Goal: Participate in discussion: Engage in conversation with other users on a specific topic

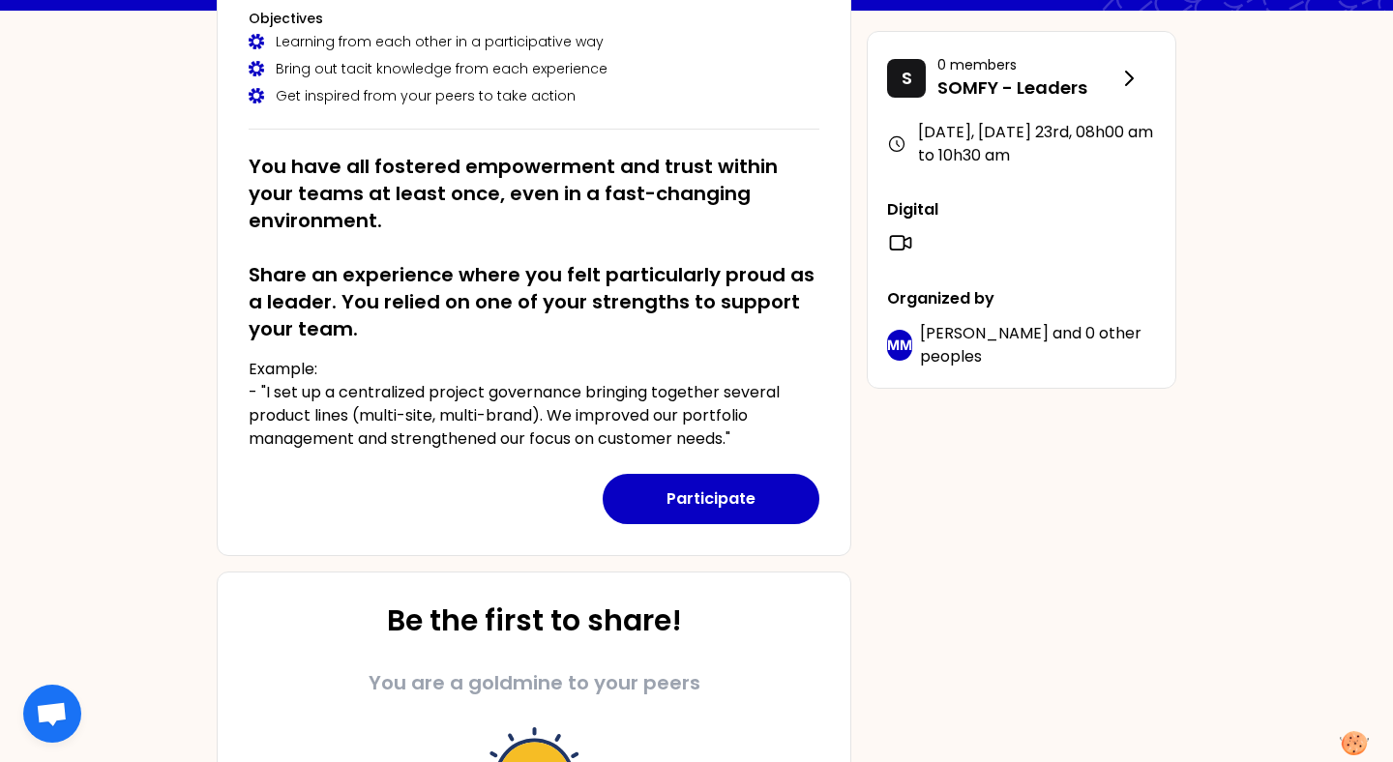
scroll to position [175, 0]
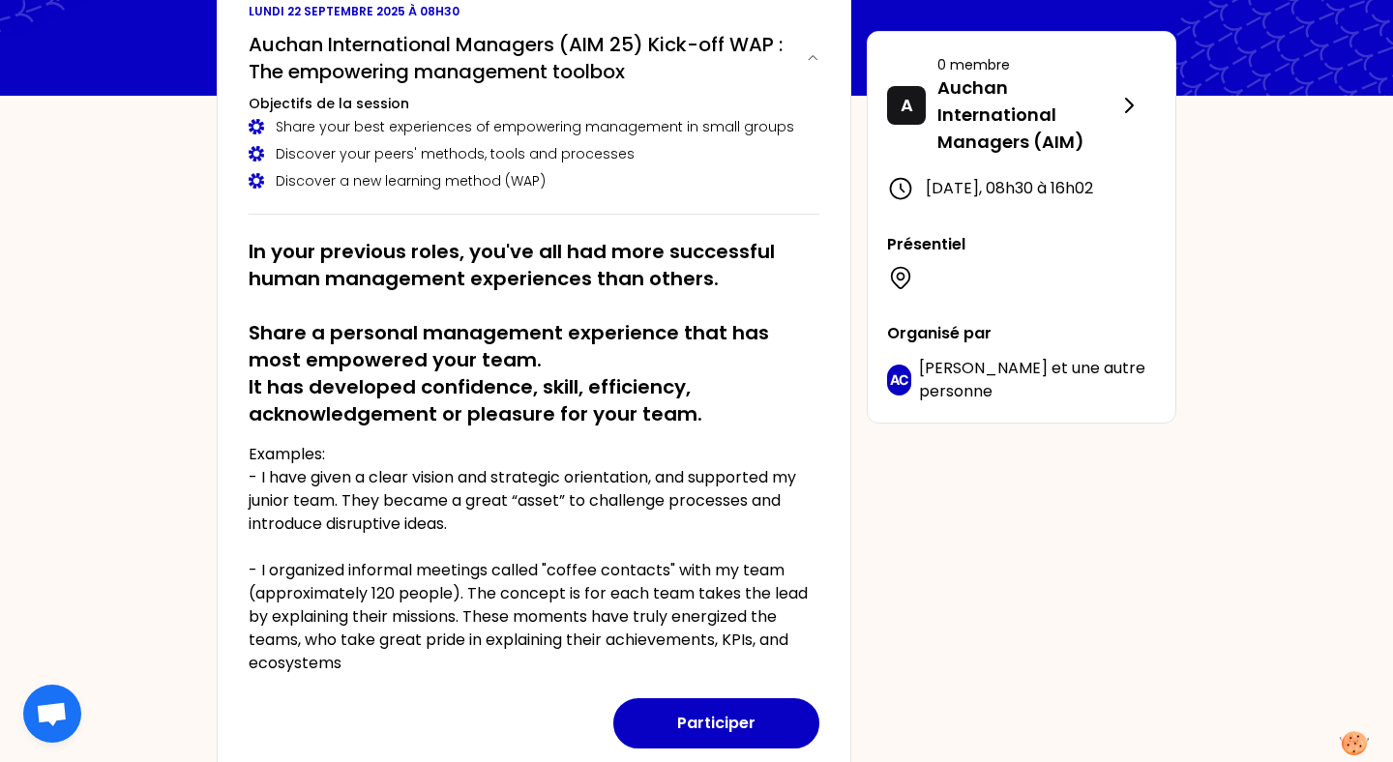
scroll to position [150, 0]
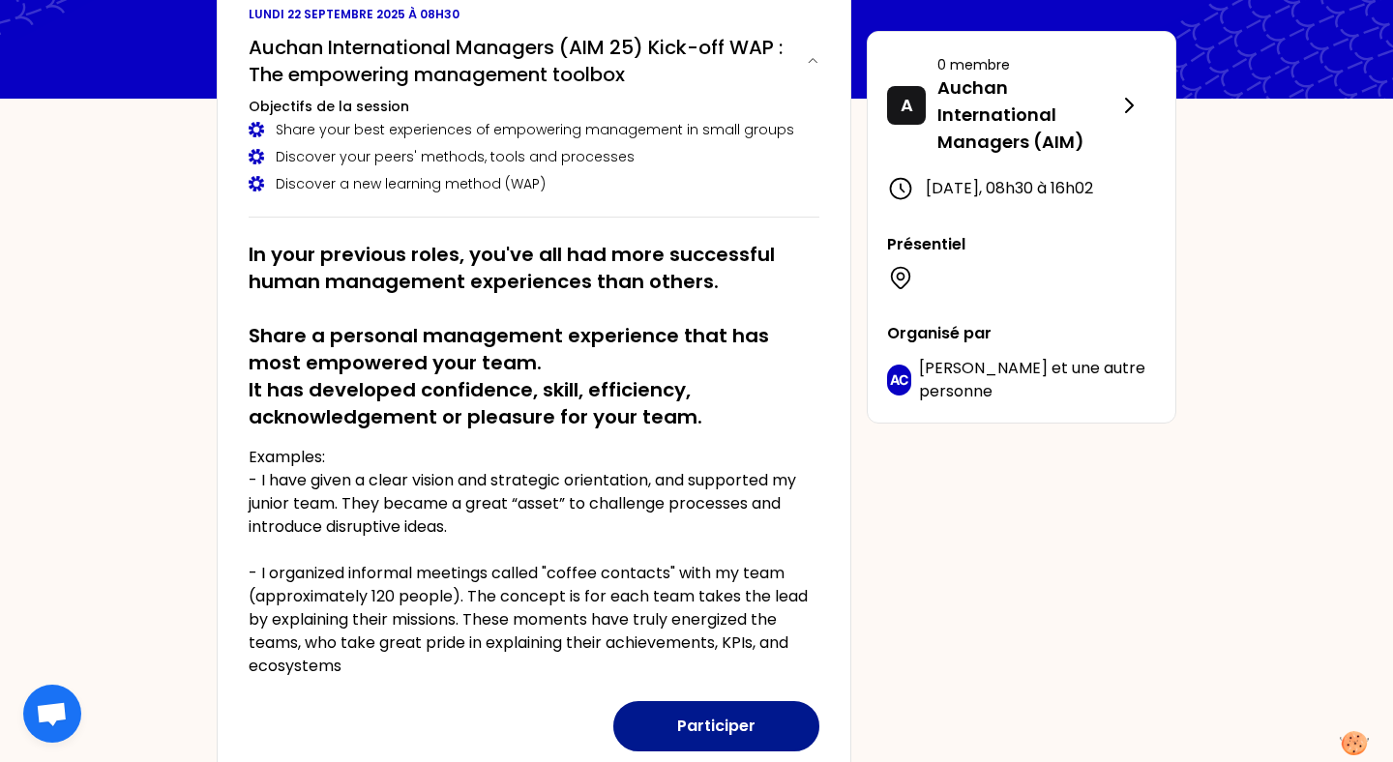
click at [716, 724] on button "Participer" at bounding box center [716, 726] width 206 height 50
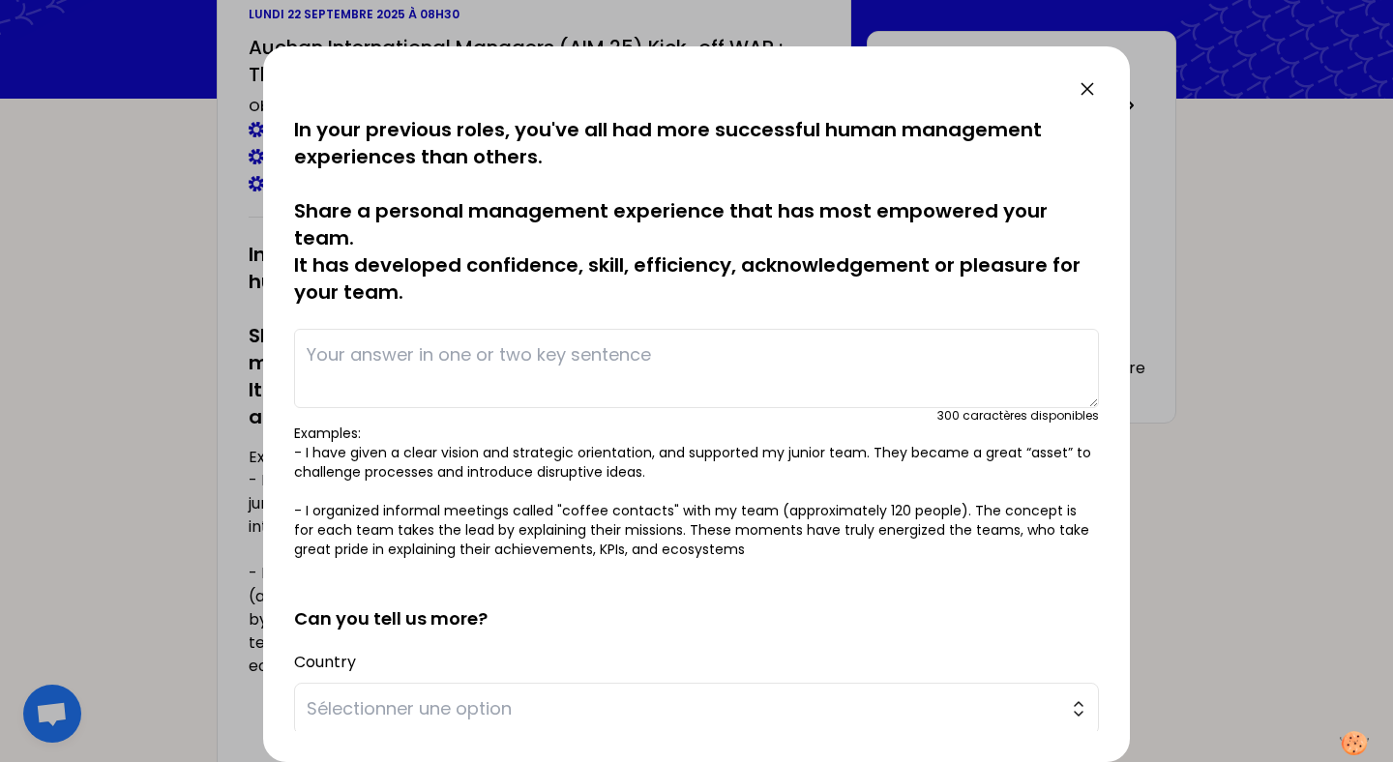
click at [587, 359] on textarea at bounding box center [696, 368] width 805 height 79
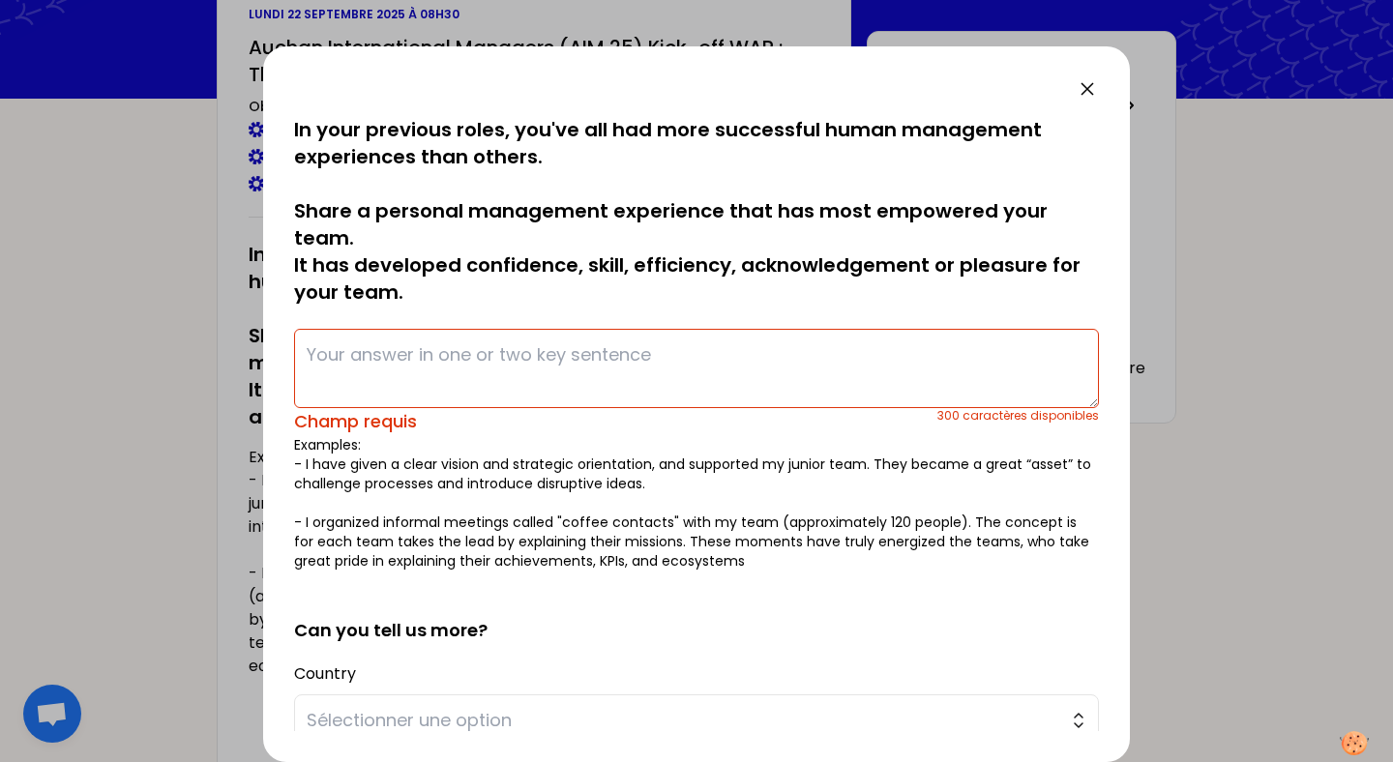
click at [1079, 87] on icon at bounding box center [1086, 88] width 23 height 23
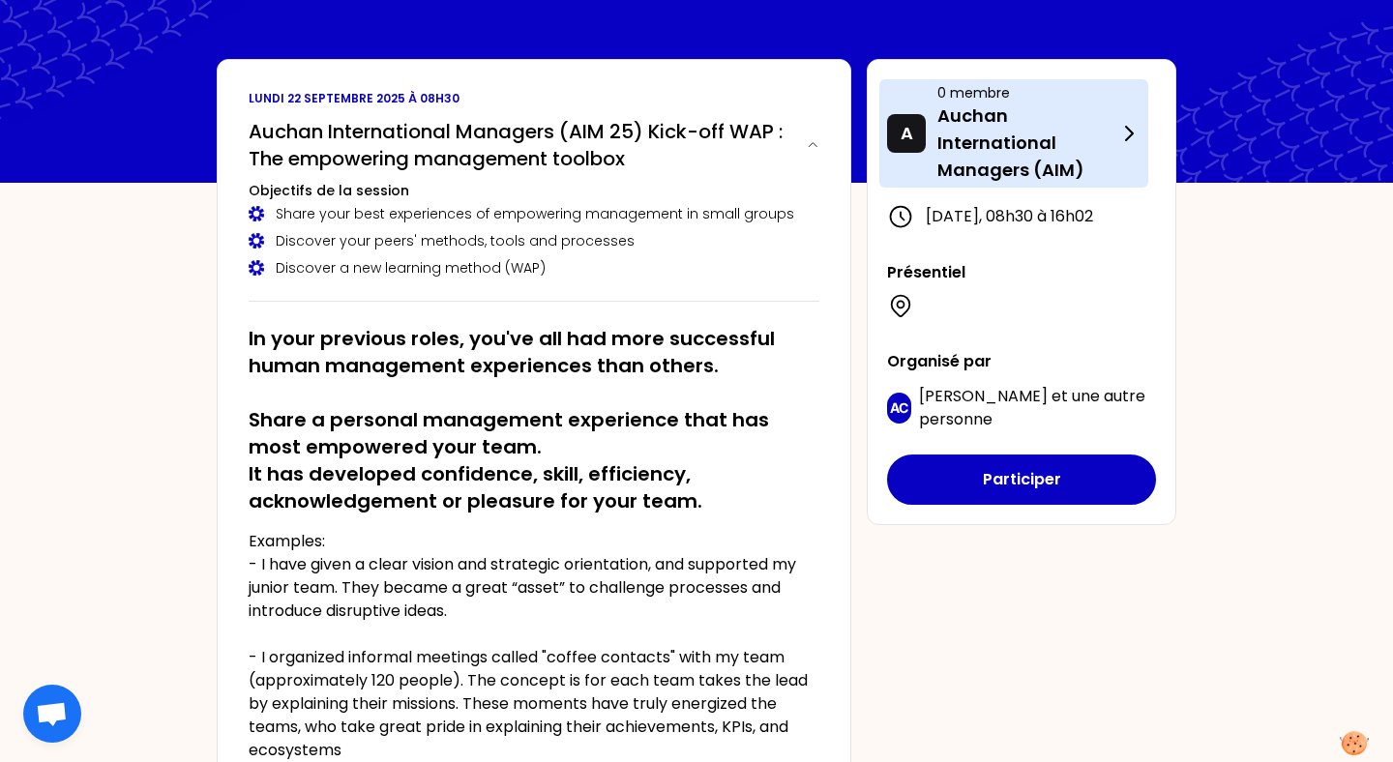
scroll to position [0, 0]
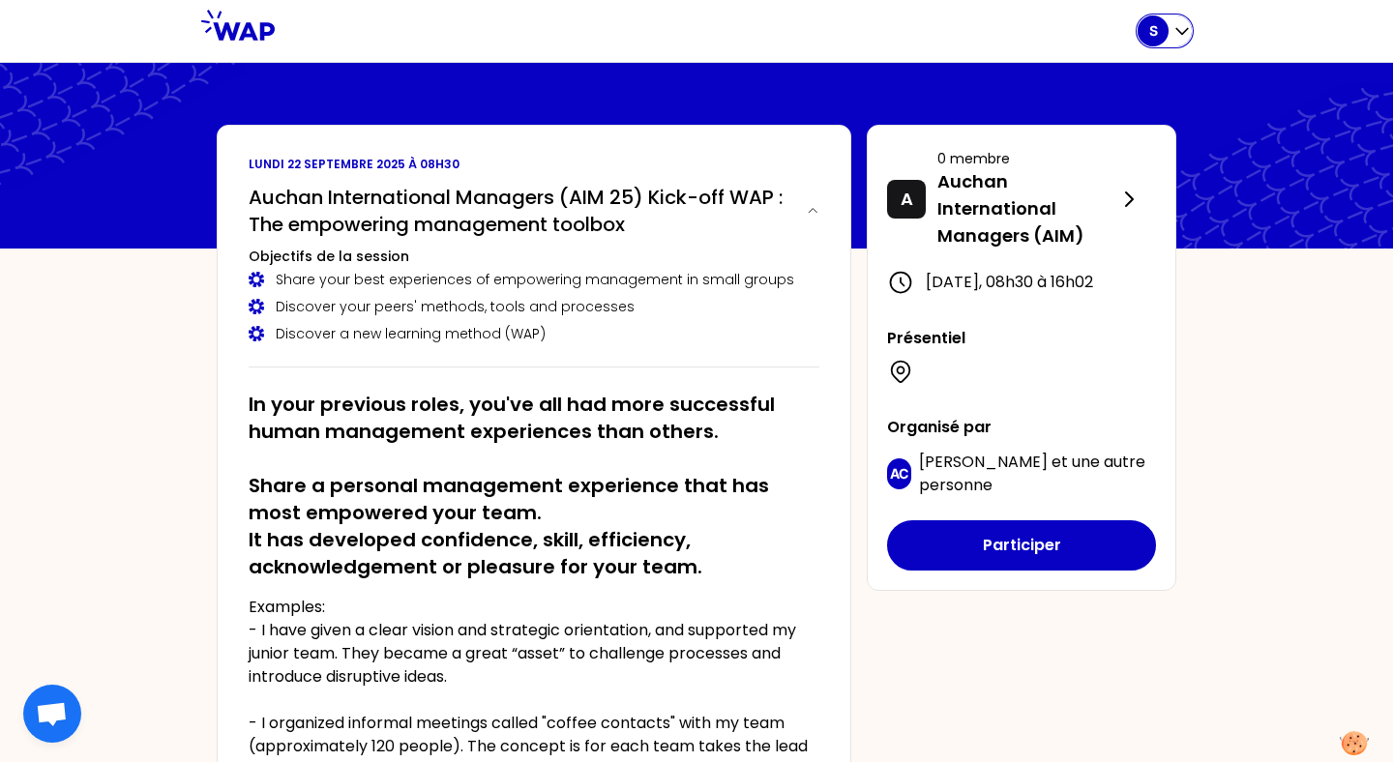
click at [1182, 32] on icon "button" at bounding box center [1181, 30] width 19 height 19
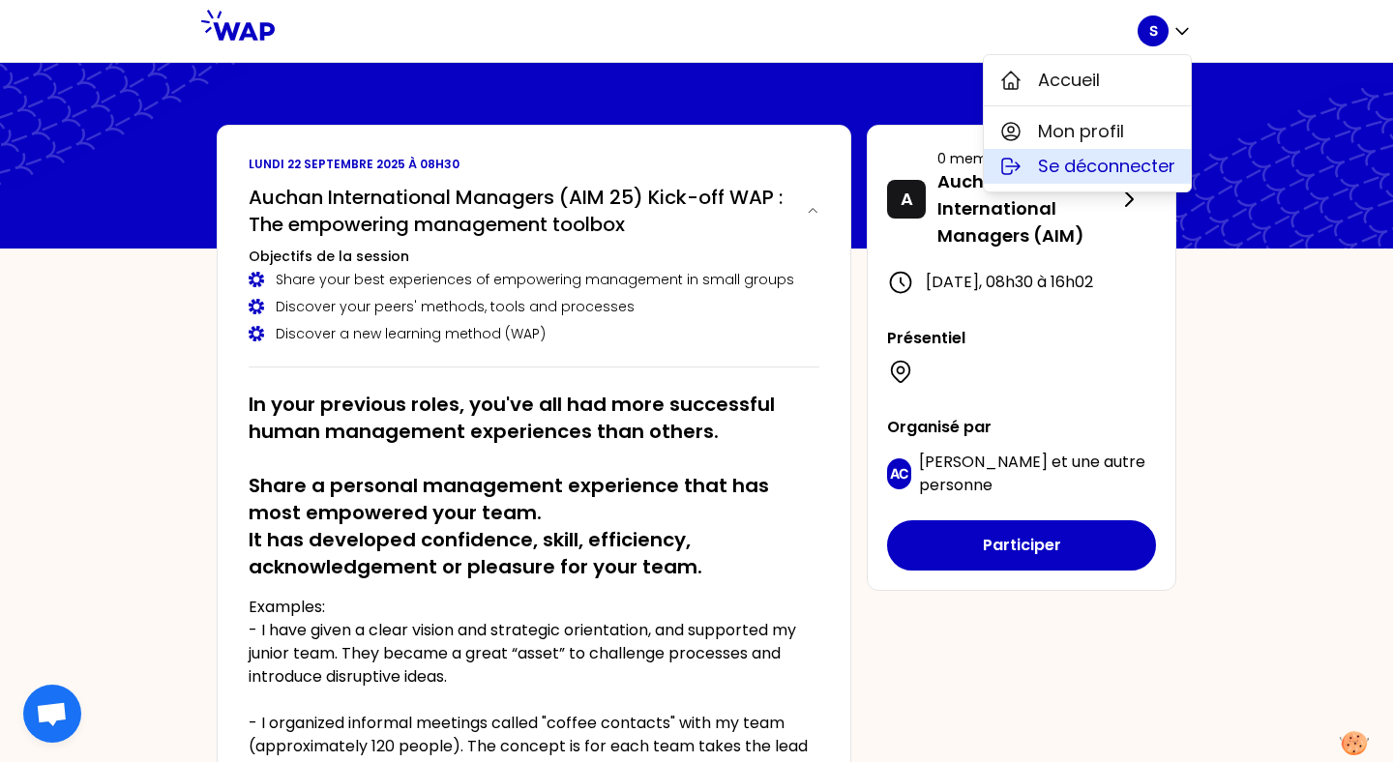
click at [1102, 168] on span "Se déconnecter" at bounding box center [1106, 166] width 137 height 27
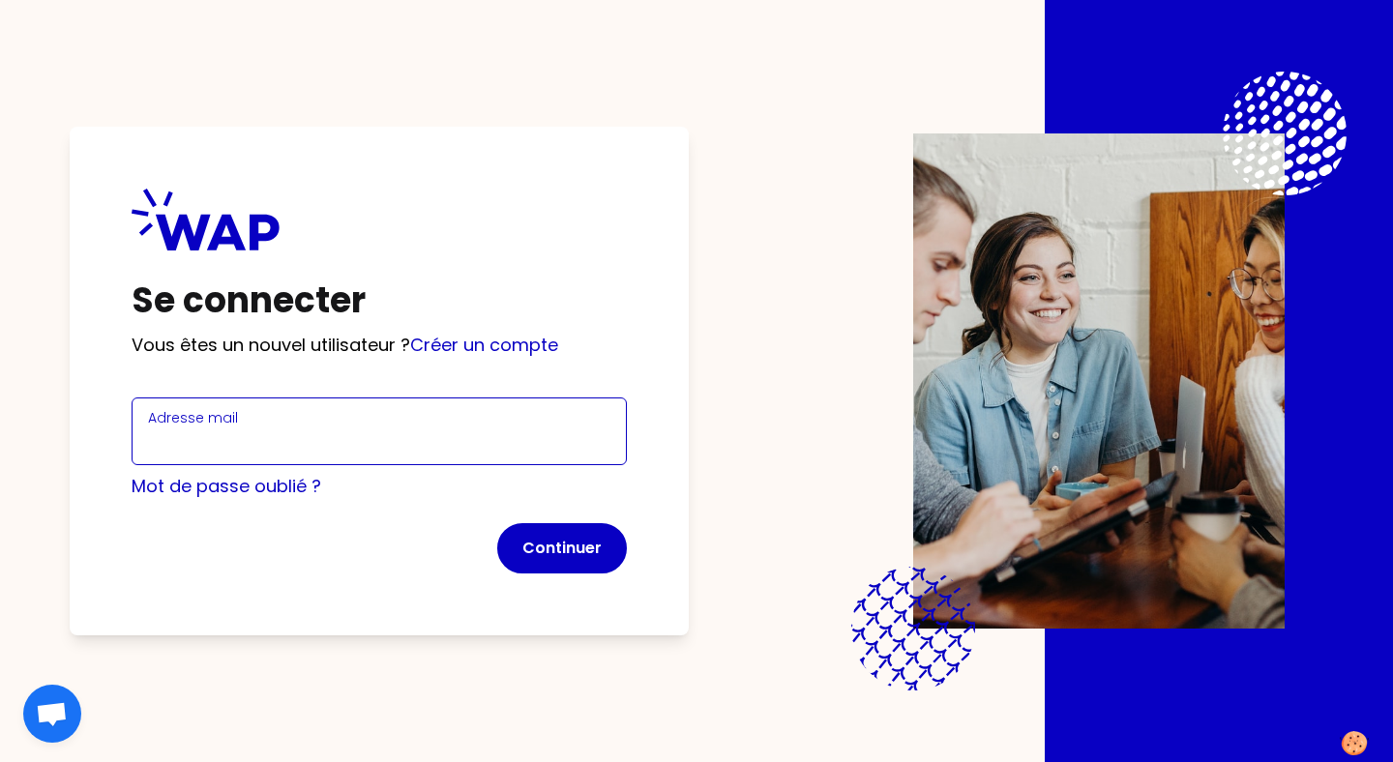
click at [345, 437] on input "Adresse mail" at bounding box center [379, 442] width 462 height 27
type input "svenia@learnspace.fr"
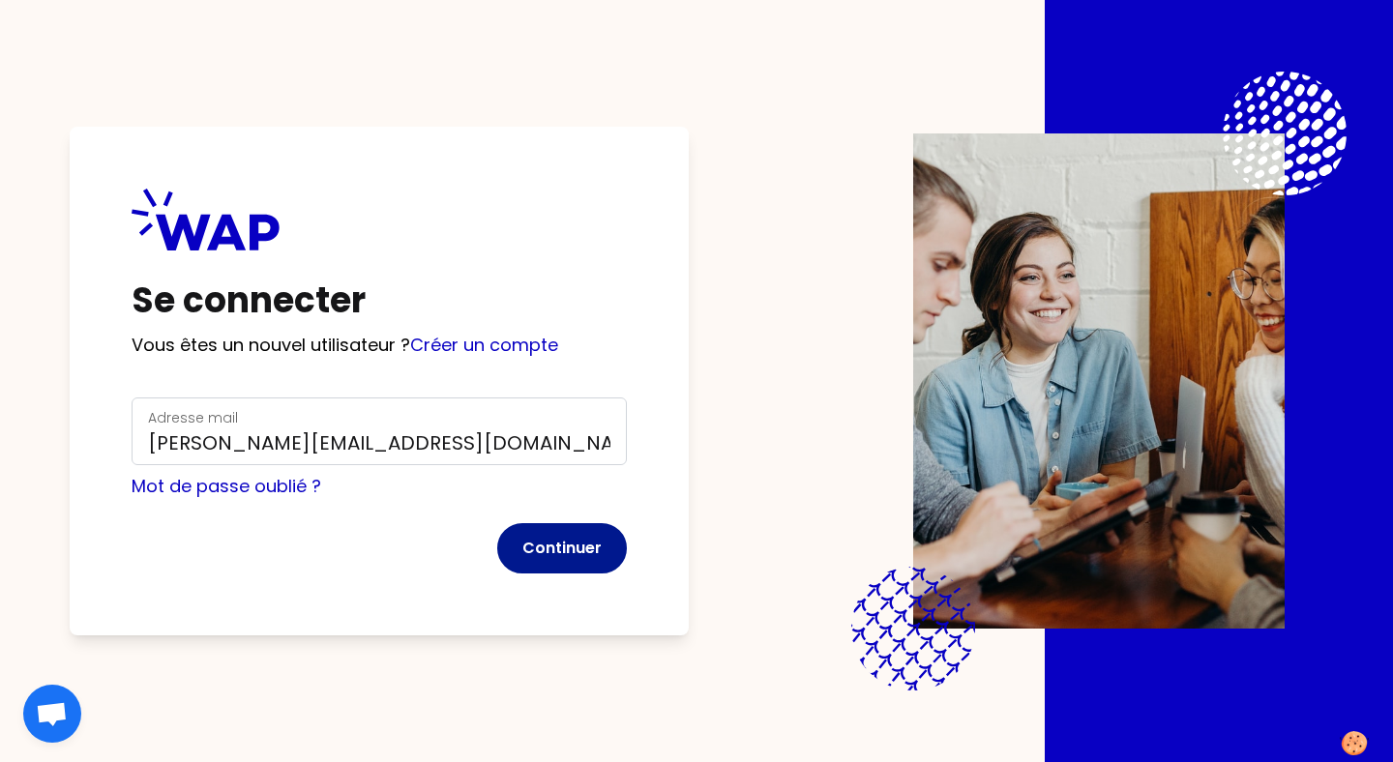
click at [576, 566] on button "Continuer" at bounding box center [562, 548] width 130 height 50
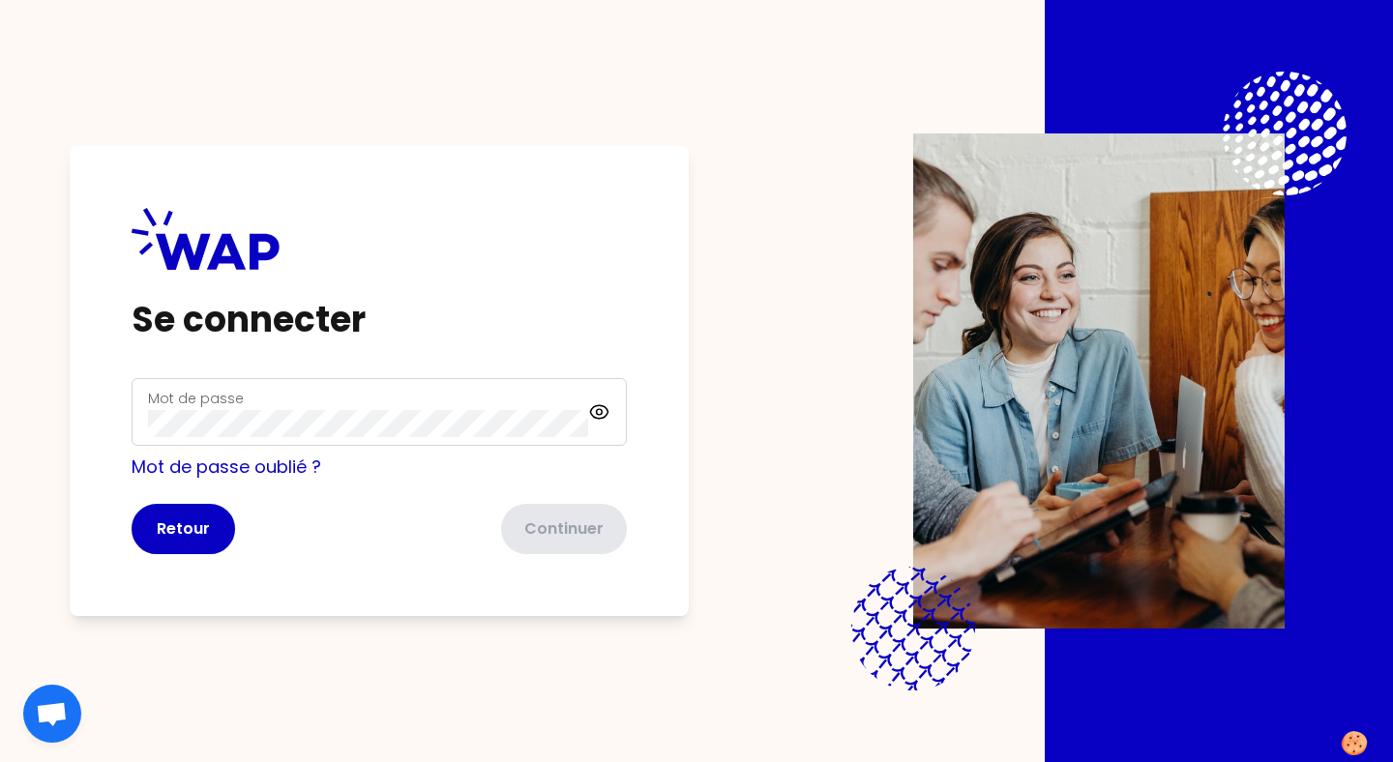
click at [448, 406] on div "Mot de passe" at bounding box center [368, 412] width 440 height 50
click at [615, 525] on button "Continuer" at bounding box center [562, 529] width 130 height 50
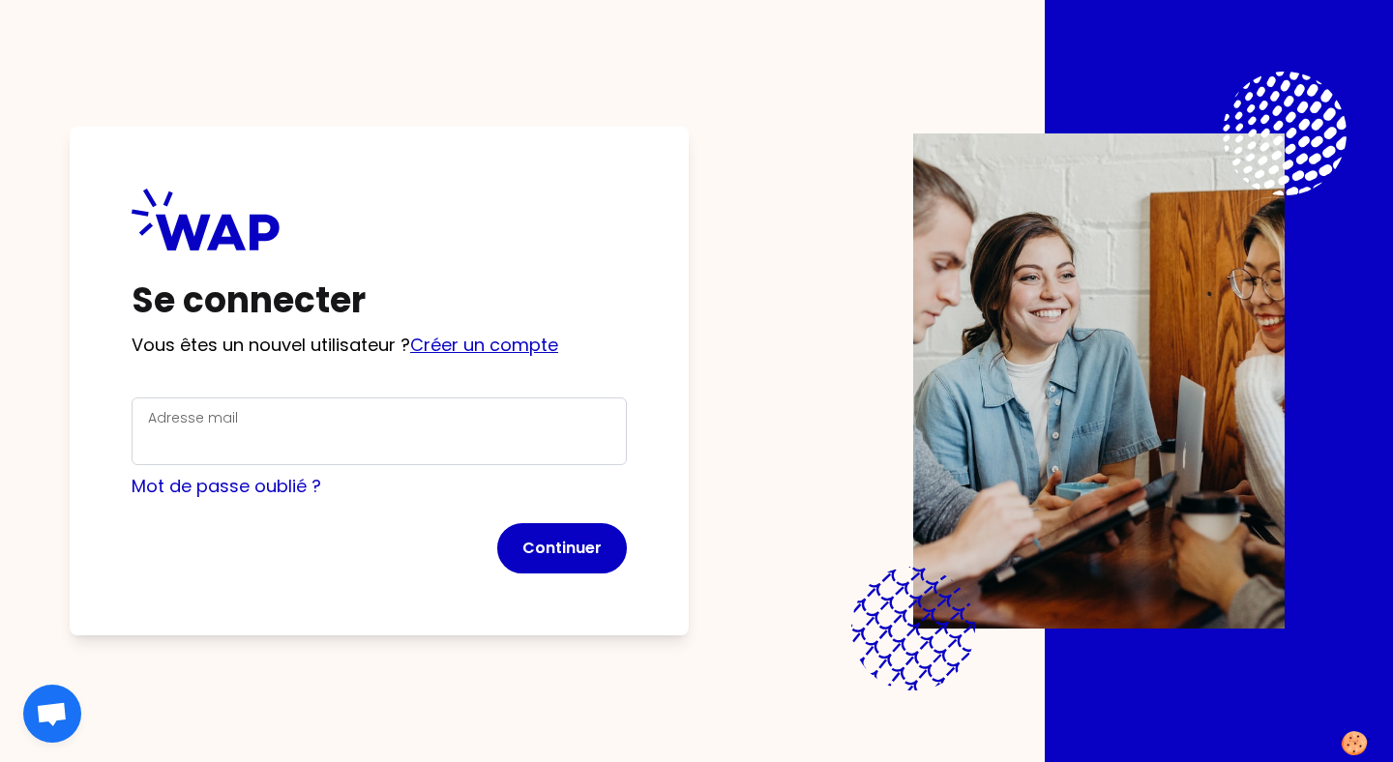
click at [532, 343] on link "Créer un compte" at bounding box center [484, 345] width 148 height 24
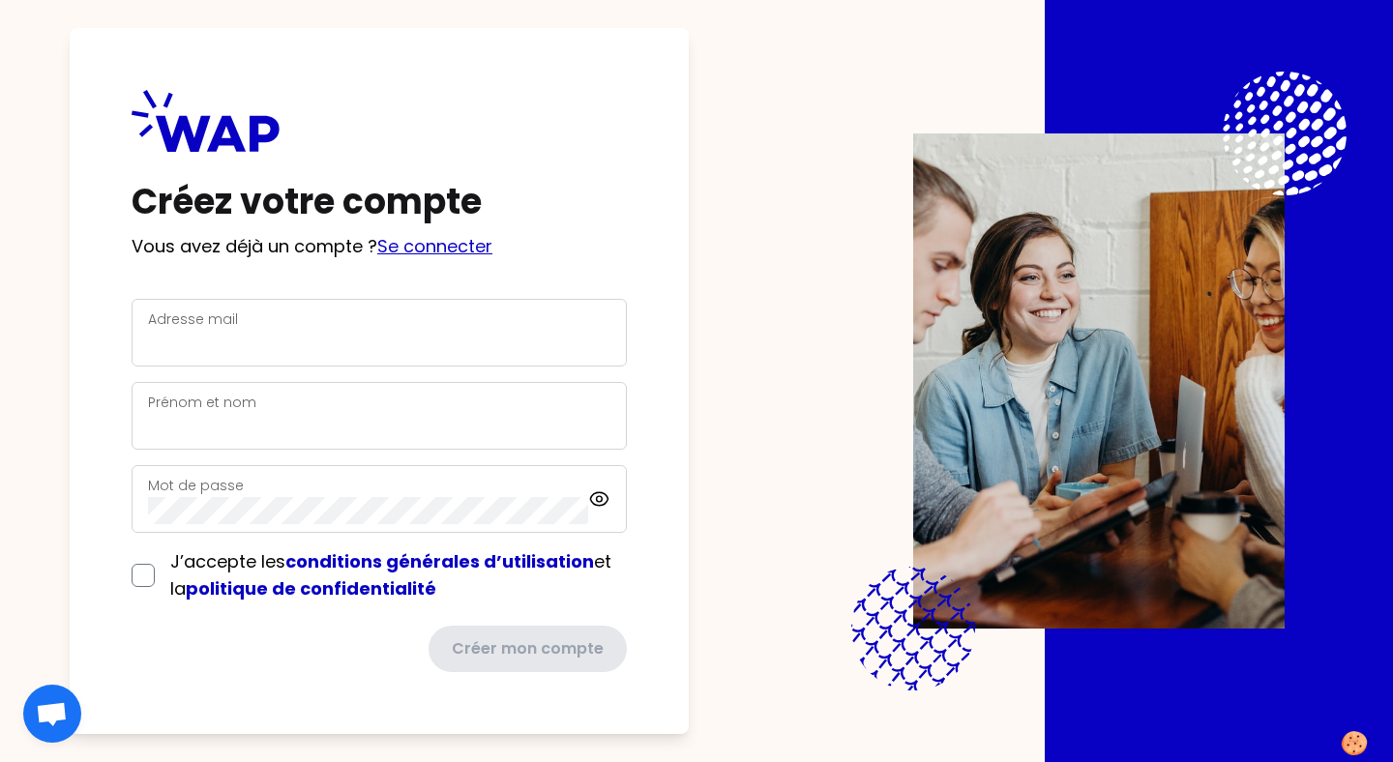
click at [431, 248] on link "Se connecter" at bounding box center [434, 246] width 115 height 24
